Goal: Transaction & Acquisition: Purchase product/service

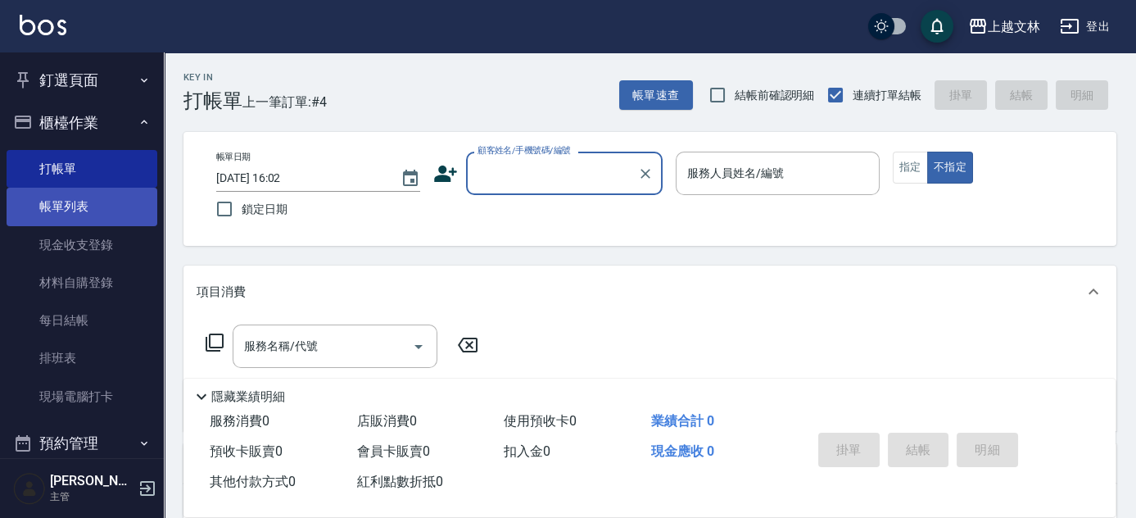
drag, startPoint x: 70, startPoint y: 224, endPoint x: 87, endPoint y: 213, distance: 20.7
click at [69, 224] on link "帳單列表" at bounding box center [82, 207] width 151 height 38
click at [70, 218] on link "帳單列表" at bounding box center [82, 207] width 151 height 38
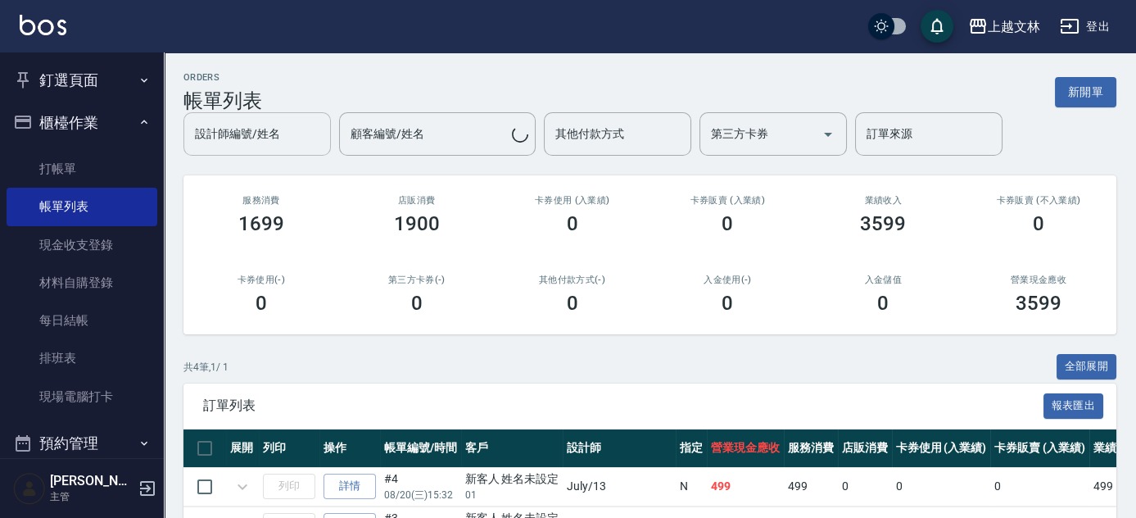
click at [276, 130] on input "設計師編號/姓名" at bounding box center [257, 134] width 133 height 29
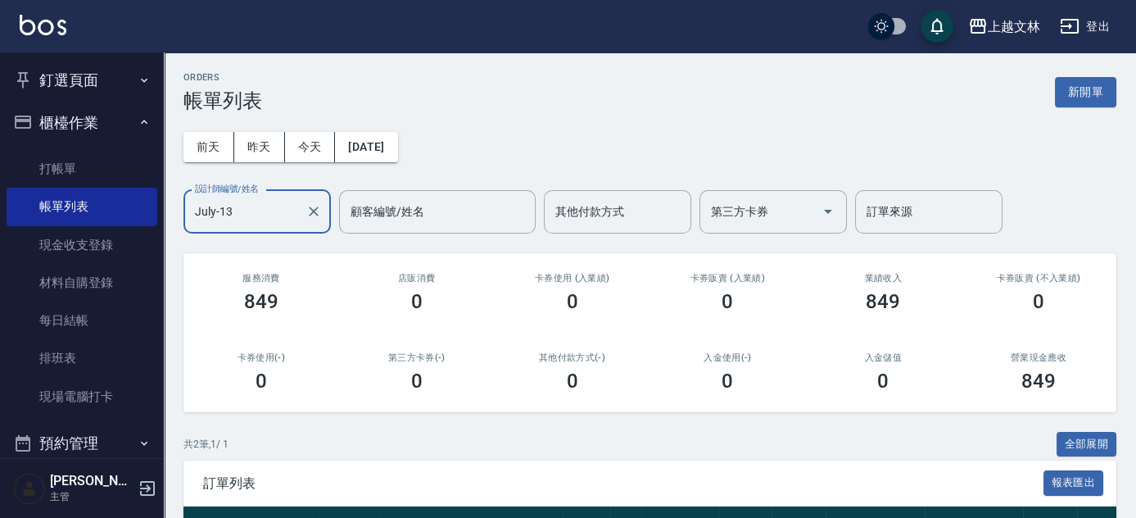
type input "July-13"
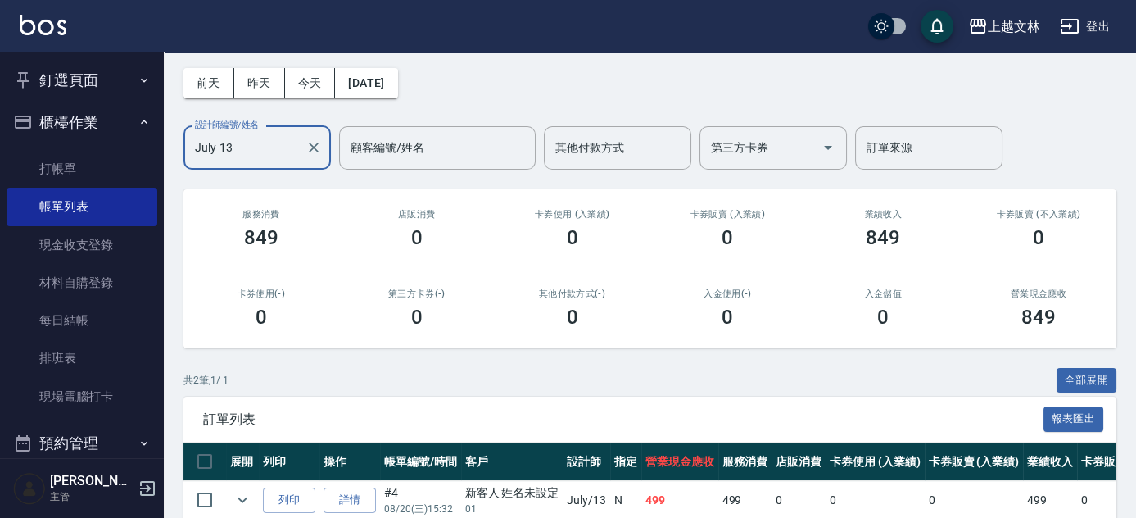
scroll to position [179, 0]
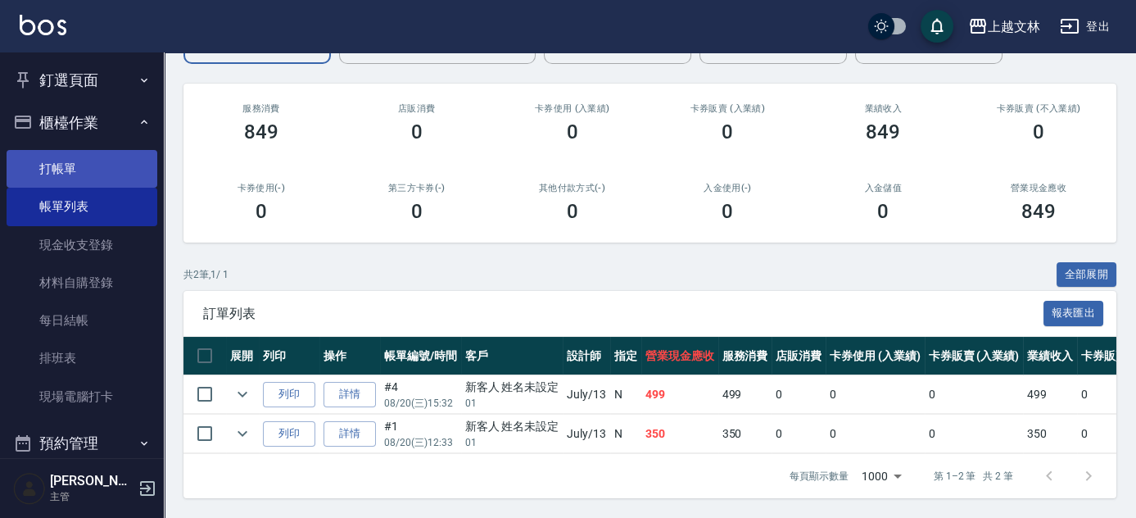
click at [59, 158] on link "打帳單" at bounding box center [82, 169] width 151 height 38
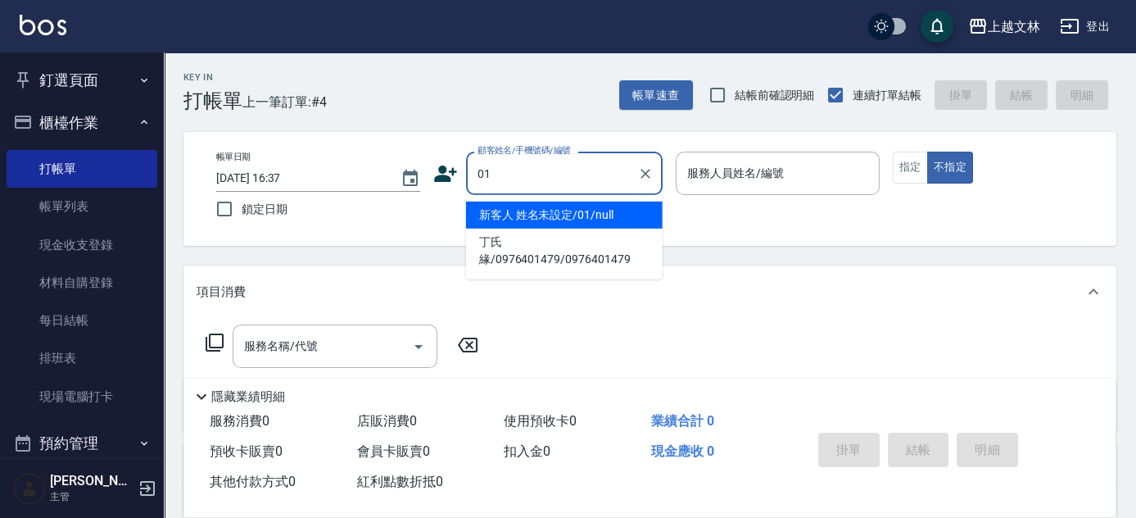
type input "新客人 姓名未設定/01/null"
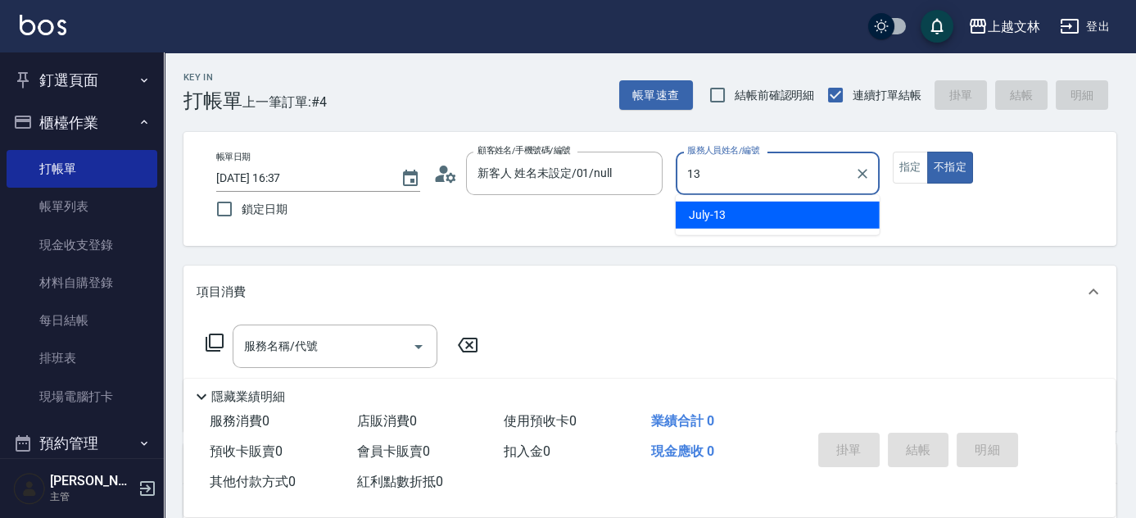
type input "July-13"
type button "false"
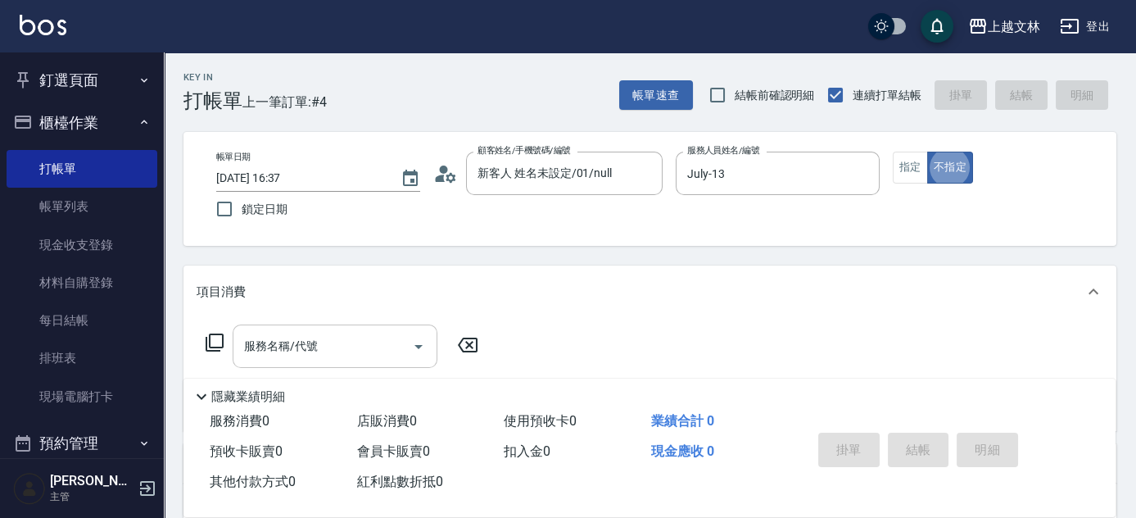
click at [299, 337] on div "服務名稱/代號 服務名稱/代號" at bounding box center [335, 345] width 205 height 43
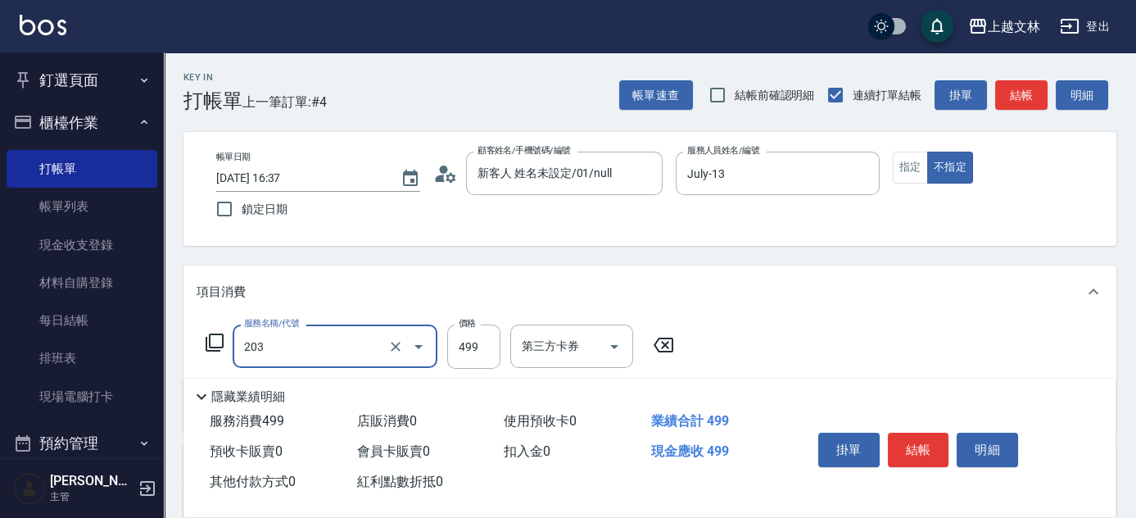
type input "B級洗+剪(203)"
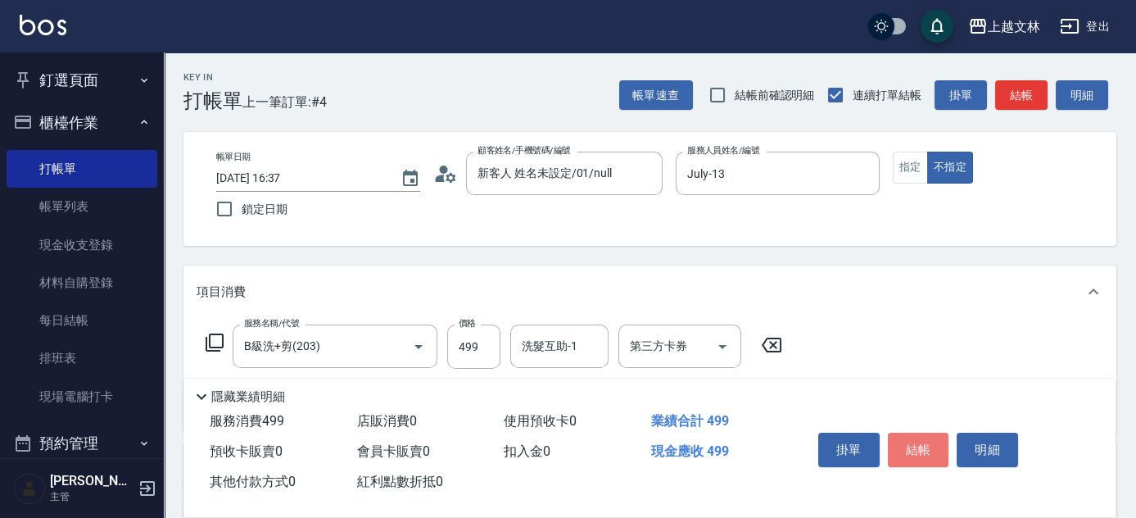
click at [895, 454] on button "結帳" at bounding box center [918, 449] width 61 height 34
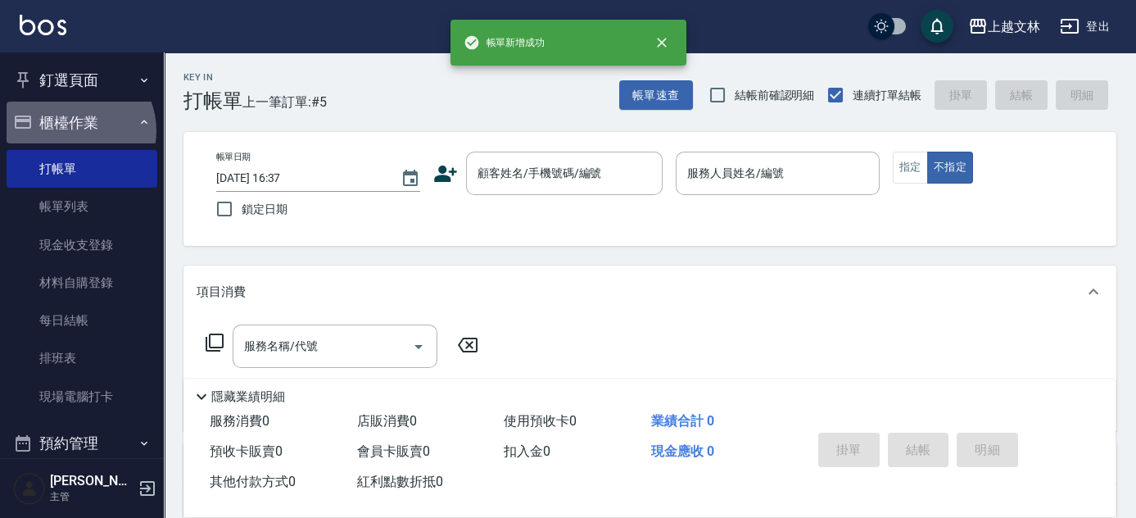
click at [72, 130] on button "櫃檯作業" at bounding box center [82, 123] width 151 height 43
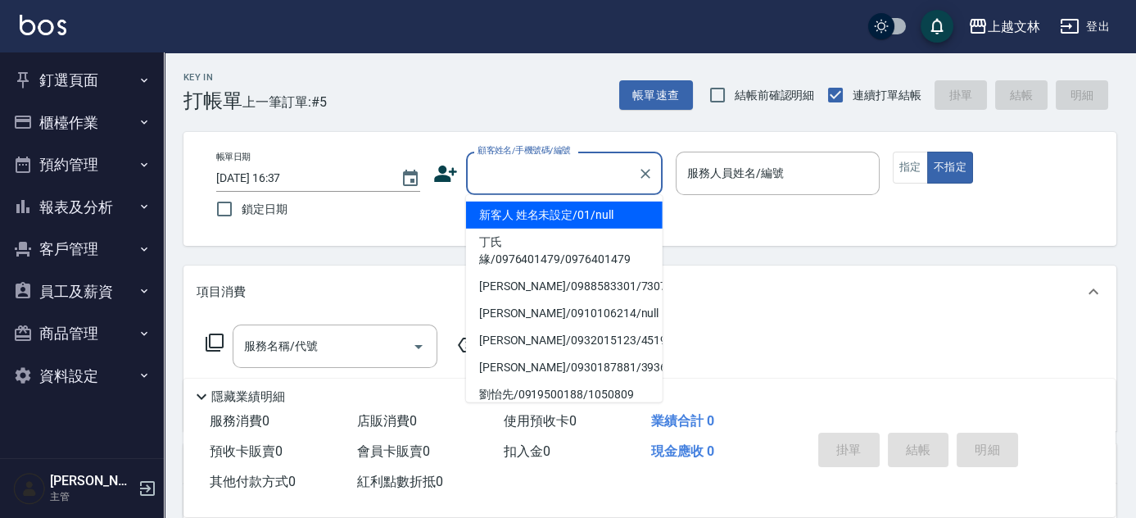
click at [613, 172] on input "顧客姓名/手機號碼/編號" at bounding box center [551, 173] width 157 height 29
type input "01"
type input "13"
type input "新客人 姓名未設定/01/null"
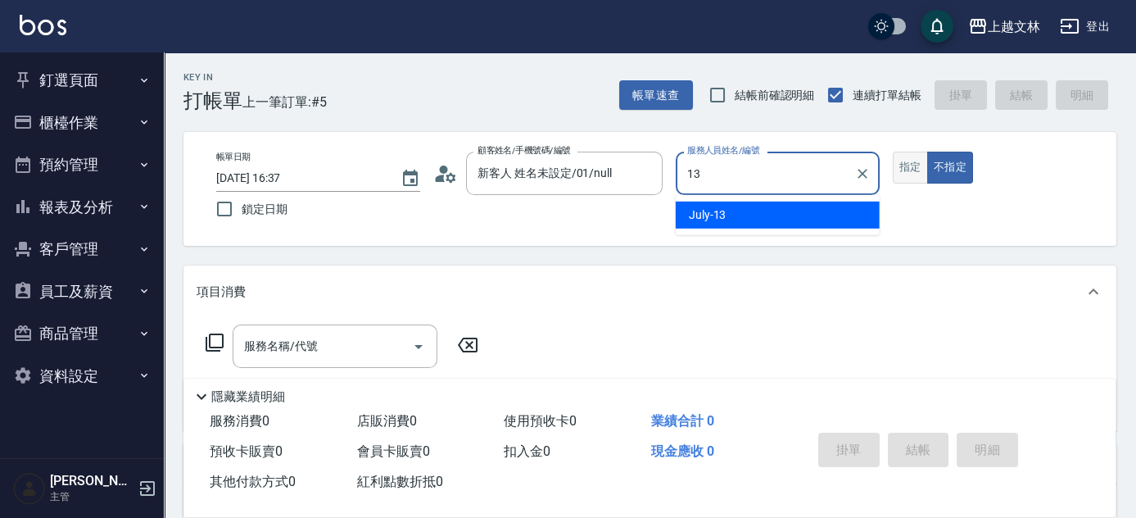
type input "July-13"
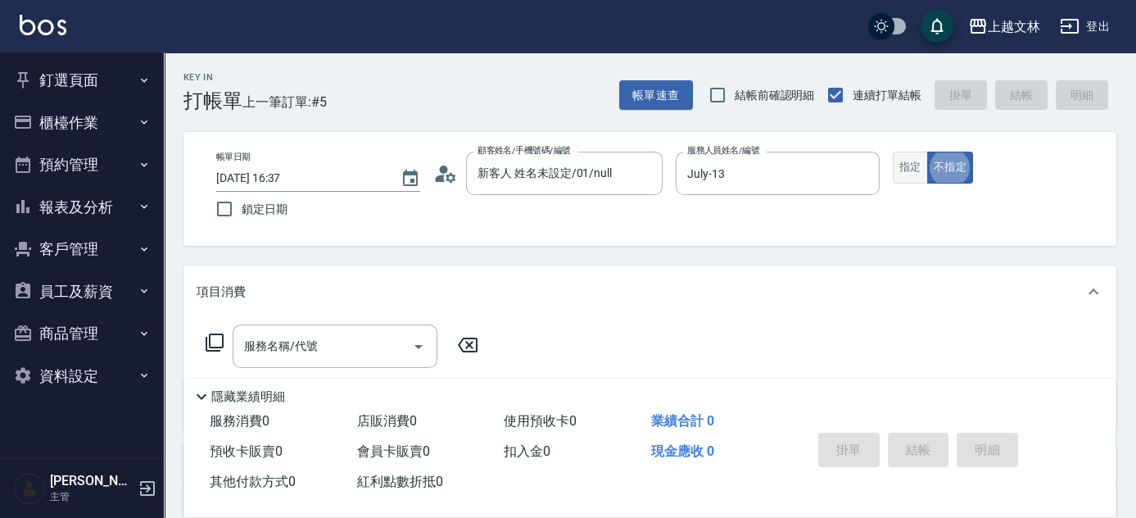
click at [908, 161] on button "指定" at bounding box center [910, 167] width 35 height 32
click at [964, 162] on button "不指定" at bounding box center [950, 167] width 46 height 32
click at [265, 337] on input "服務名稱/代號" at bounding box center [322, 346] width 165 height 29
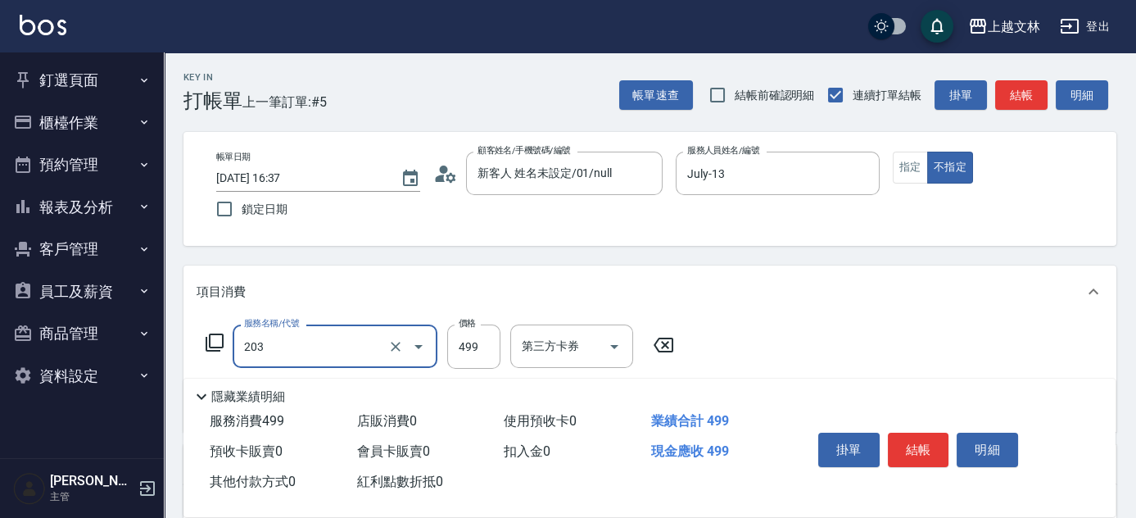
type input "B級洗+剪(203)"
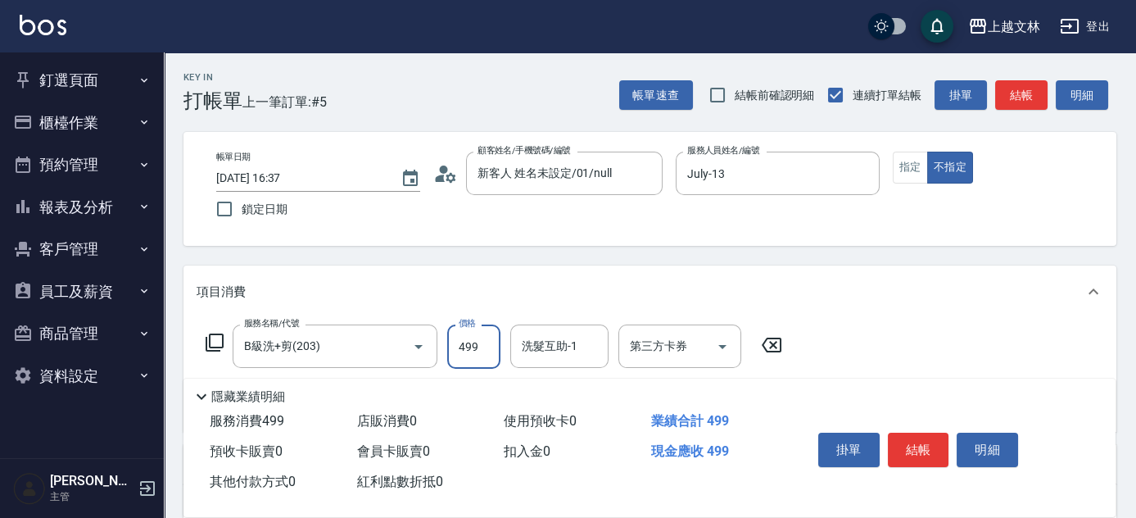
click at [550, 350] on div "洗髮互助-1 洗髮互助-1" at bounding box center [559, 345] width 98 height 43
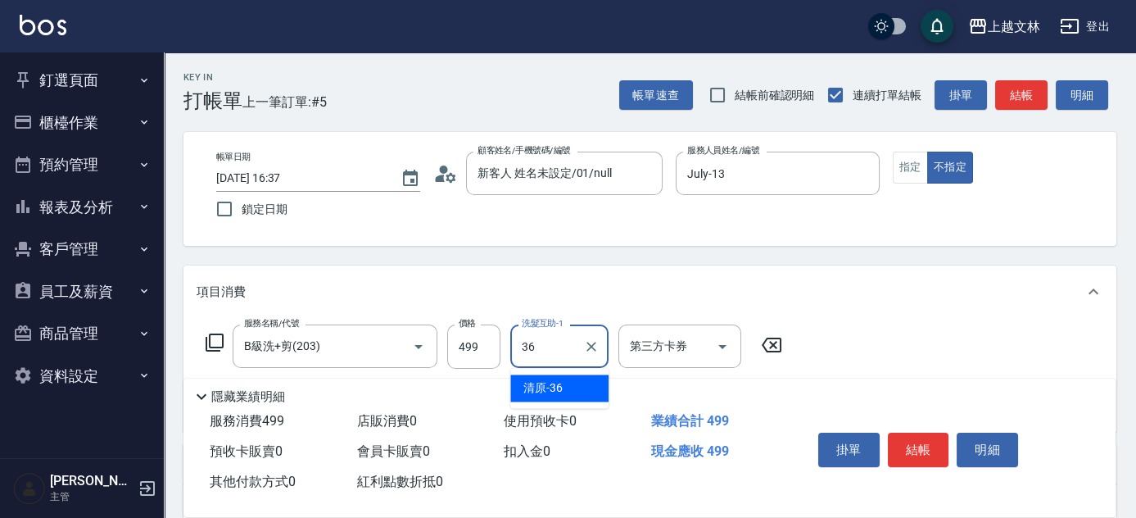
type input "清原-36"
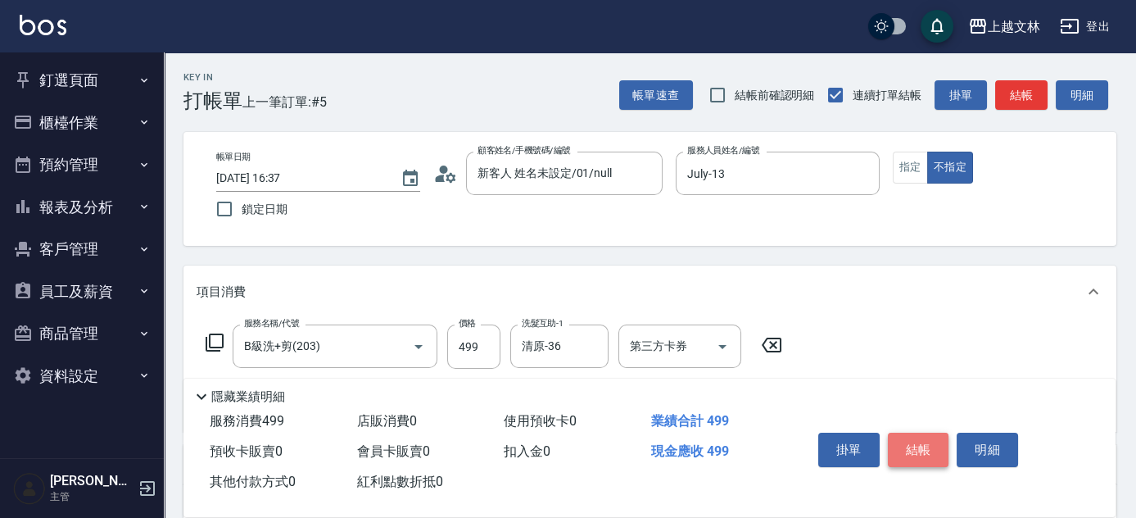
click at [916, 450] on button "結帳" at bounding box center [918, 449] width 61 height 34
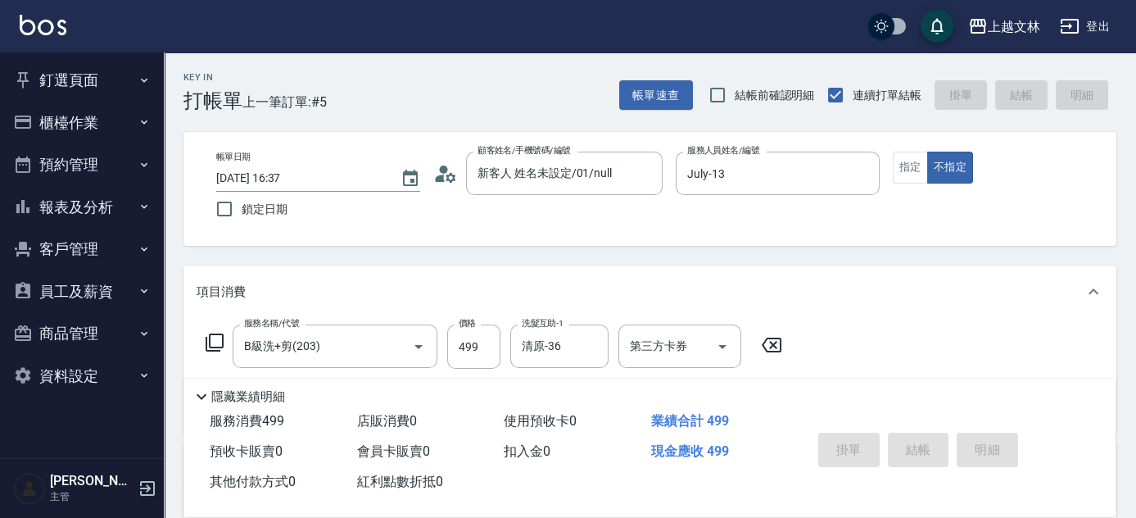
type input "[DATE] 16:56"
